Goal: Complete application form: Complete application form

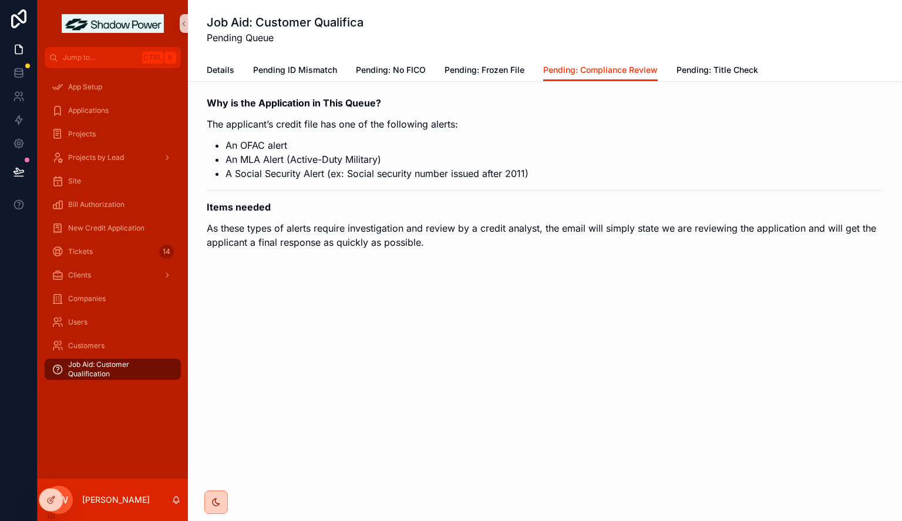
click at [308, 18] on h1 "Job Aid: Customer Qualifica" at bounding box center [285, 22] width 157 height 16
click at [387, 21] on div "Job Aid: Customer Qualifica Pending Queue" at bounding box center [545, 29] width 677 height 31
click at [355, 19] on h1 "Job Aid: Customer Qualifica" at bounding box center [285, 22] width 157 height 16
click at [46, 499] on icon at bounding box center [50, 499] width 9 height 9
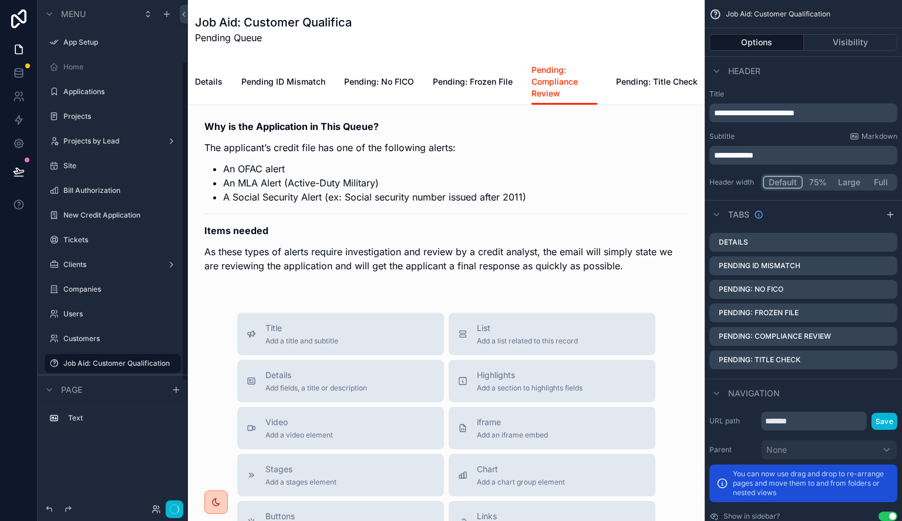
scroll to position [96, 0]
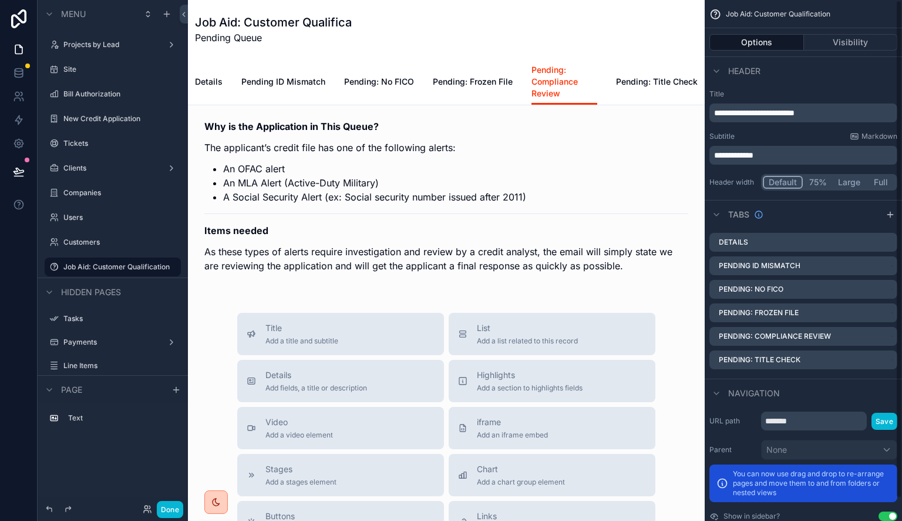
click at [835, 114] on p "**********" at bounding box center [804, 113] width 181 height 12
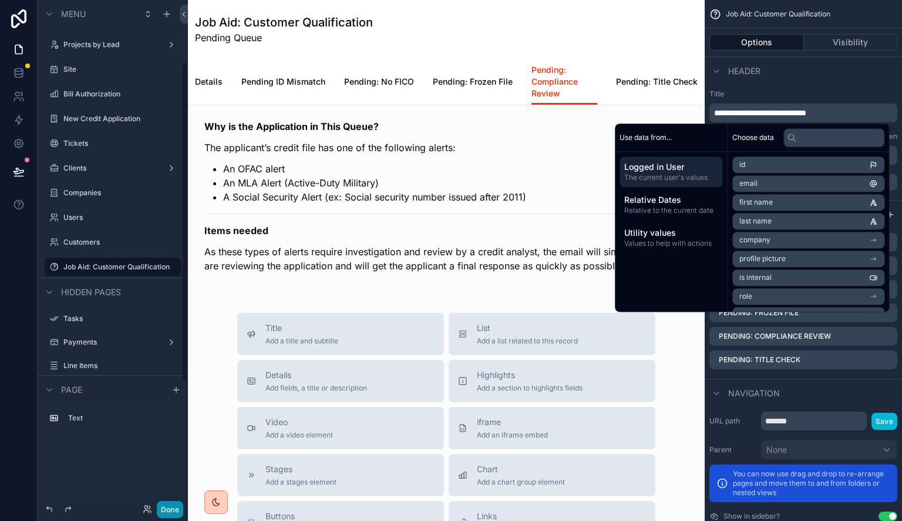
click at [162, 510] on button "Done" at bounding box center [170, 509] width 26 height 17
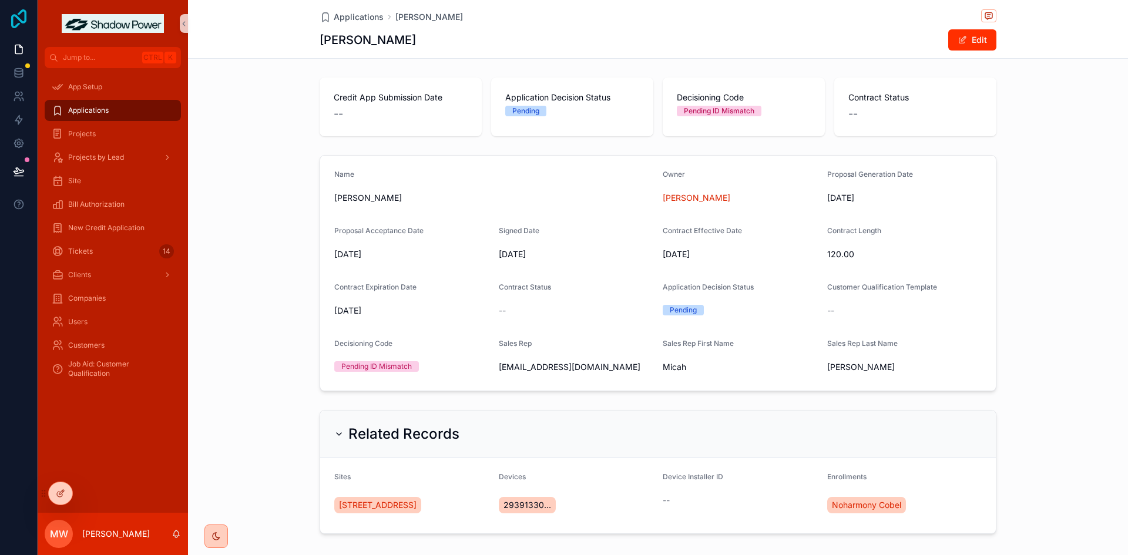
click at [16, 16] on icon at bounding box center [18, 18] width 15 height 19
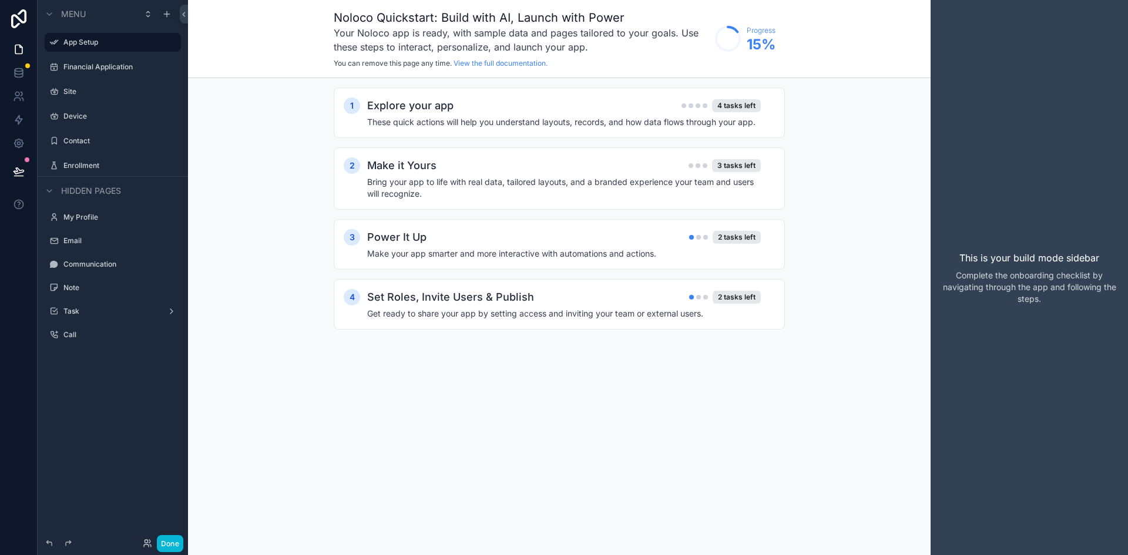
click at [83, 9] on span "Menu" at bounding box center [73, 14] width 25 height 12
click at [79, 13] on span "Menu" at bounding box center [73, 14] width 25 height 12
click at [256, 115] on div "1 Explore your app 4 tasks left These quick actions will help you understand la…" at bounding box center [559, 220] width 743 height 284
click at [93, 64] on label "Financial Application" at bounding box center [110, 66] width 94 height 9
